Goal: Information Seeking & Learning: Learn about a topic

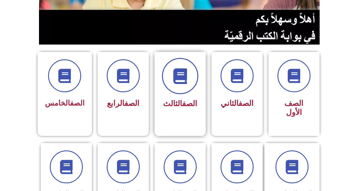
scroll to position [114, 0]
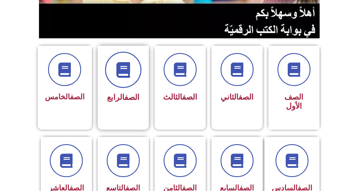
click at [122, 77] on icon at bounding box center [123, 70] width 16 height 16
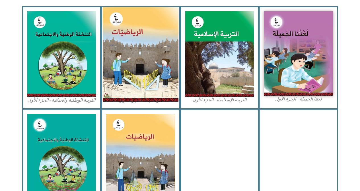
scroll to position [171, 0]
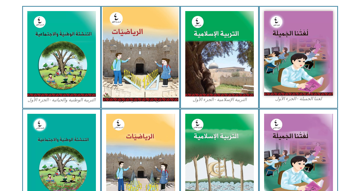
click at [146, 57] on img at bounding box center [141, 54] width 76 height 95
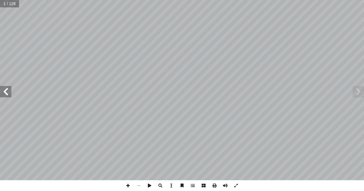
click at [2, 93] on span at bounding box center [5, 91] width 11 height 11
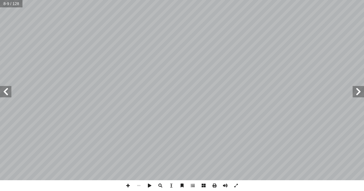
click at [2, 93] on span at bounding box center [5, 91] width 11 height 11
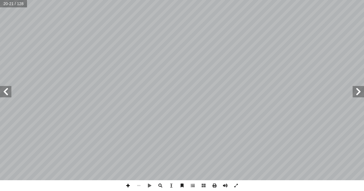
click at [128, 185] on span at bounding box center [128, 186] width 11 height 11
click at [216, 52] on html "الصفحة الرئيسية الصف الأول الصف الثاني الصف الثالث الصف الرابع الصف الخامس الصف…" at bounding box center [182, 26] width 364 height 52
click at [126, 185] on span at bounding box center [128, 186] width 11 height 11
drag, startPoint x: 127, startPoint y: 186, endPoint x: 127, endPoint y: 181, distance: 4.6
click at [127, 184] on span at bounding box center [128, 186] width 11 height 11
